Goal: Navigation & Orientation: Go to known website

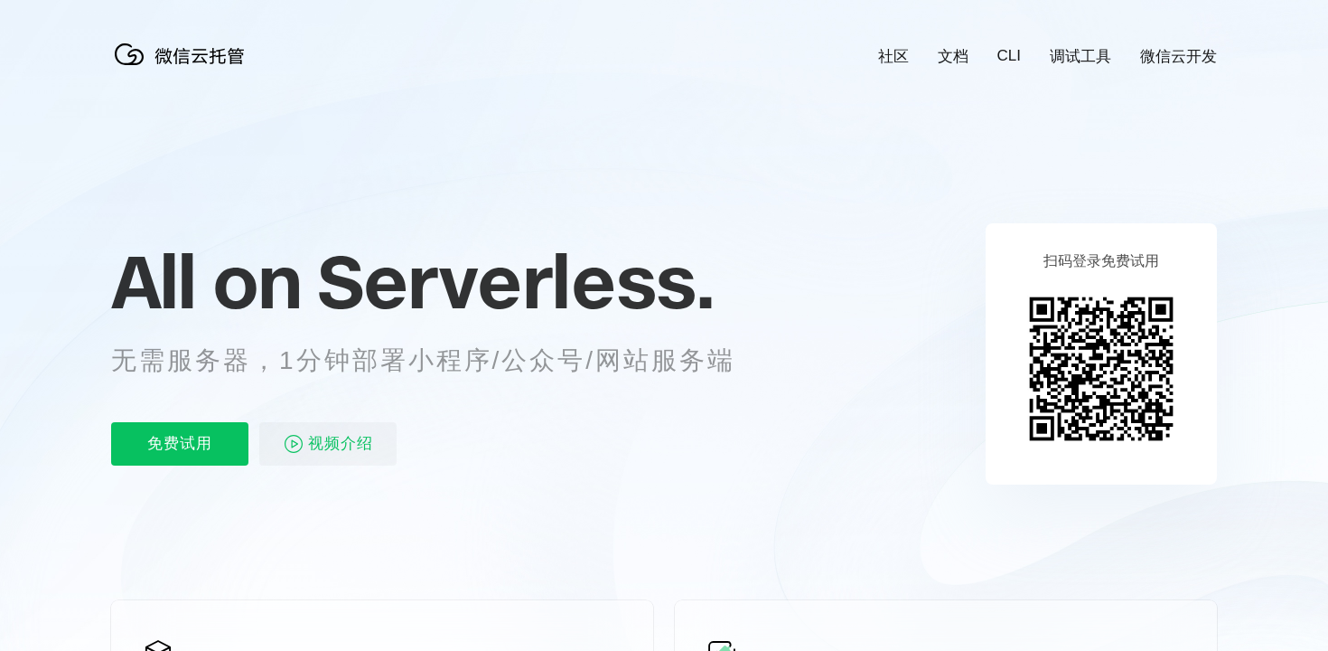
scroll to position [0, 3213]
click at [1018, 235] on div "扫码登录免费试用" at bounding box center [1101, 353] width 231 height 261
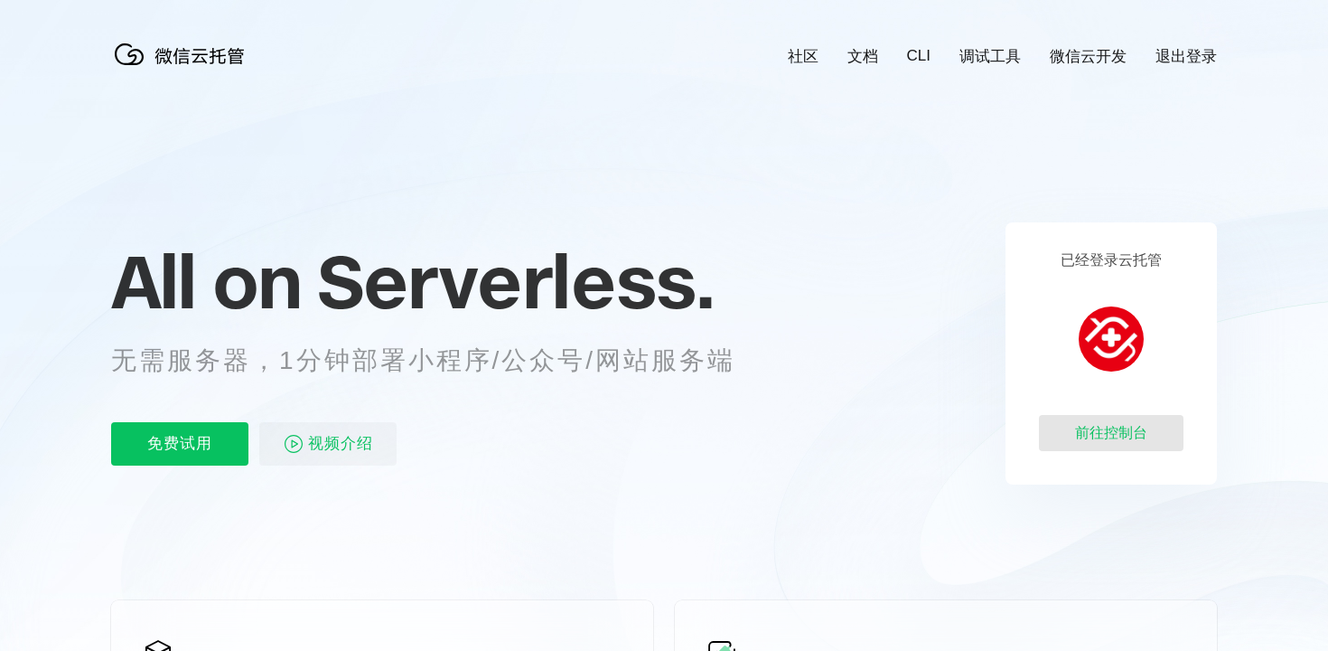
click at [1115, 429] on div "前往控制台" at bounding box center [1111, 433] width 145 height 36
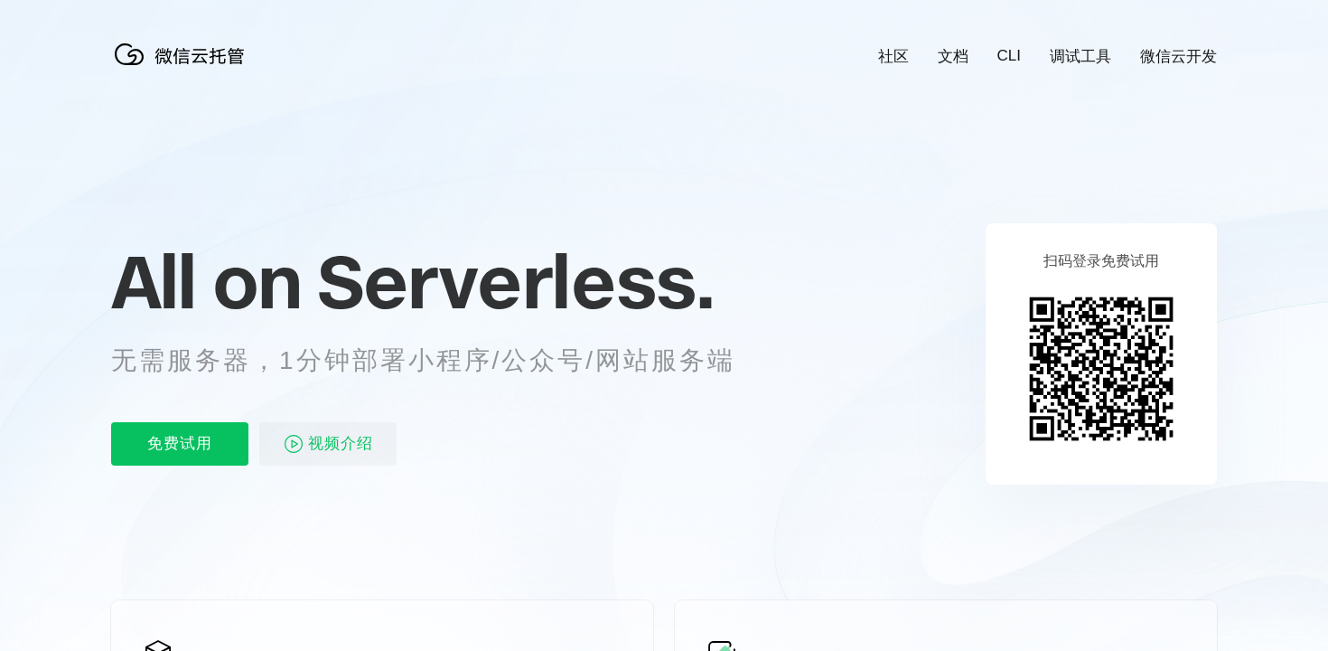
scroll to position [0, 3213]
click at [1046, 123] on icon at bounding box center [664, 488] width 1735 height 976
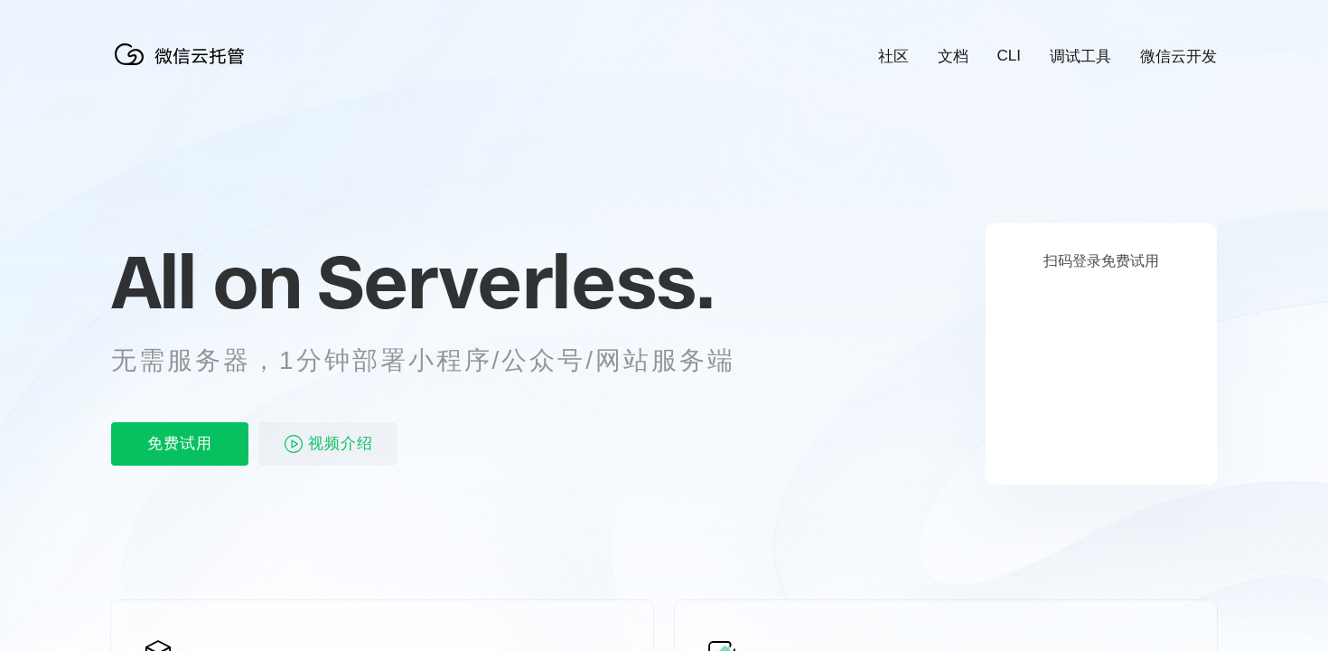
scroll to position [0, 3213]
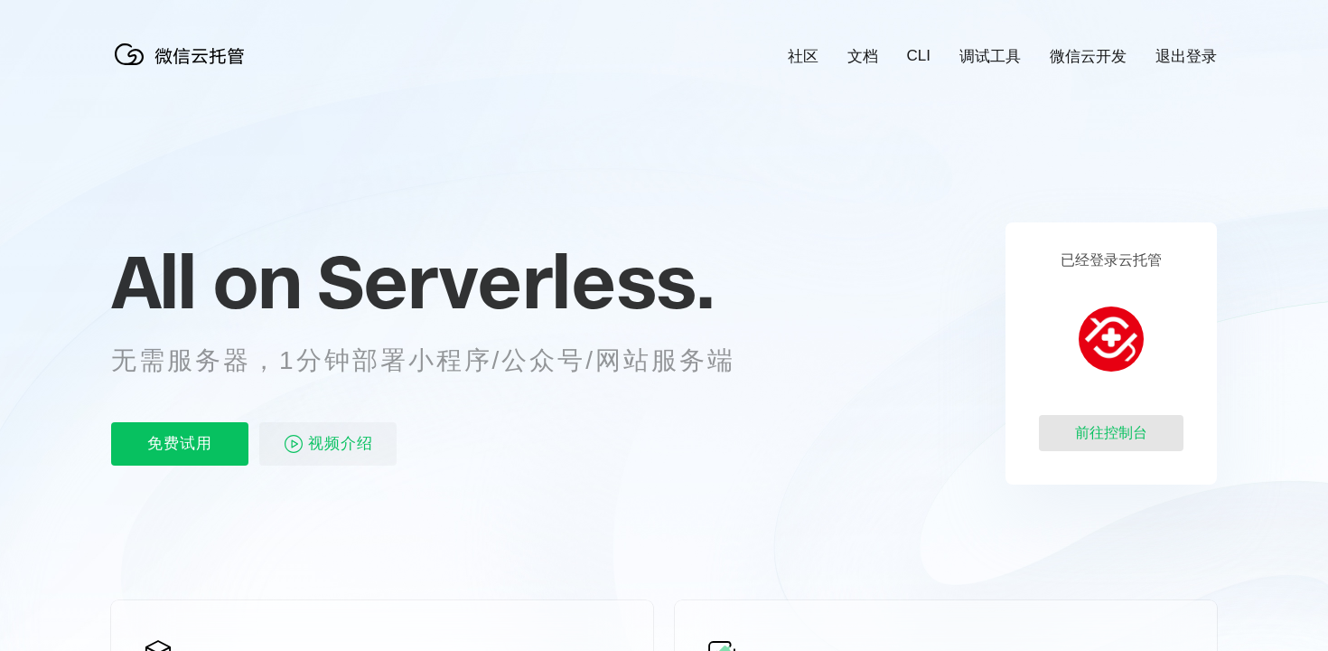
scroll to position [0, 3213]
click at [1089, 430] on div "前往控制台" at bounding box center [1111, 433] width 145 height 36
